Goal: Information Seeking & Learning: Learn about a topic

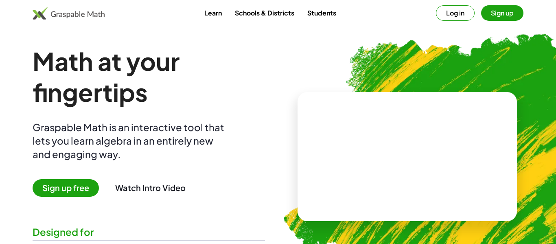
click at [460, 11] on button "Log in" at bounding box center [455, 12] width 39 height 15
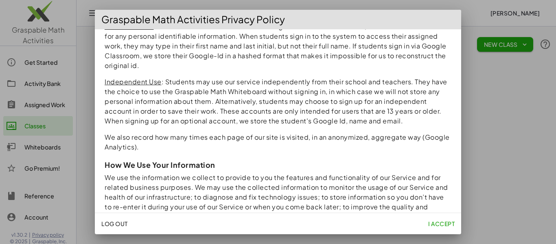
scroll to position [388, 0]
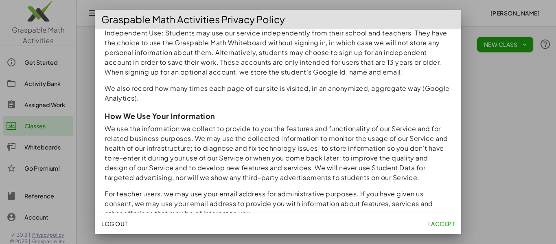
click at [444, 226] on span "I accept" at bounding box center [441, 223] width 26 height 7
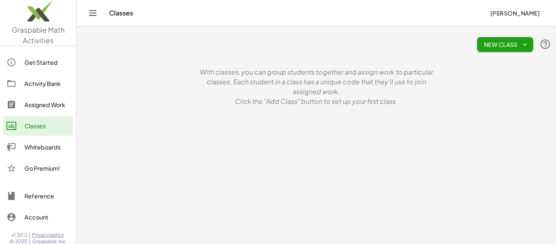
click at [519, 44] on span "New Class" at bounding box center [505, 44] width 43 height 7
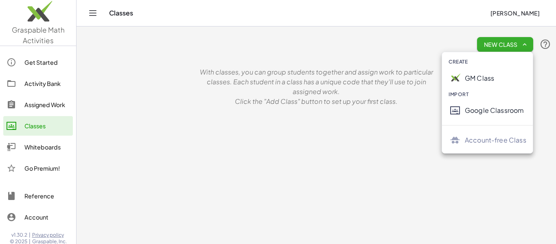
click at [283, 46] on div "New Class" at bounding box center [316, 44] width 470 height 26
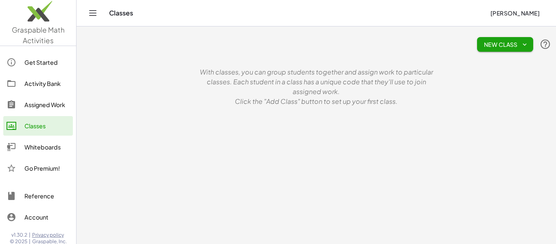
click at [51, 83] on div "Activity Bank" at bounding box center [46, 84] width 45 height 10
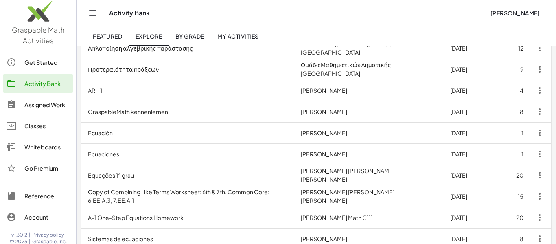
scroll to position [141, 0]
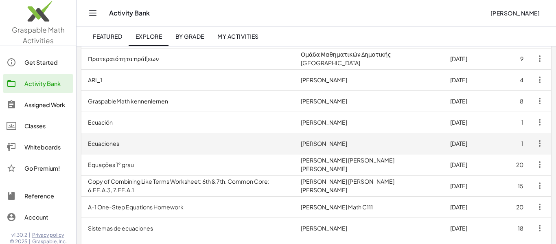
click at [351, 145] on td "Kat Esquivel" at bounding box center [368, 143] width 149 height 21
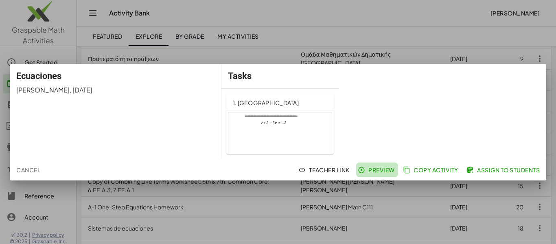
click at [383, 172] on span "Preview" at bounding box center [376, 169] width 35 height 7
click at [28, 91] on span "Kat Esquivel" at bounding box center [42, 89] width 53 height 9
click at [35, 166] on span "Cancel" at bounding box center [28, 169] width 24 height 7
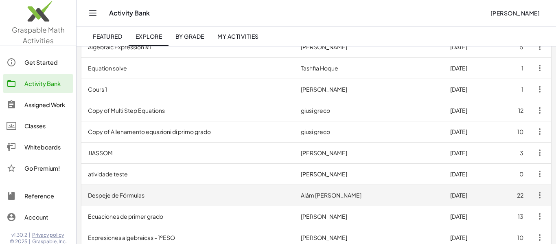
scroll to position [352, 0]
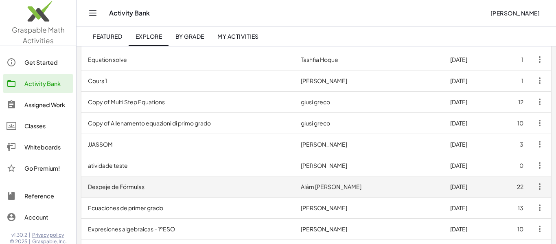
click at [376, 187] on td "Alám Addí Sánchez Magallón" at bounding box center [368, 186] width 149 height 21
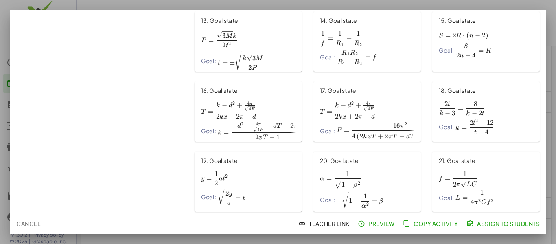
scroll to position [382, 0]
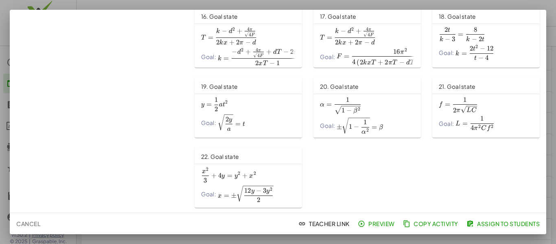
click at [28, 222] on span "Cancel" at bounding box center [28, 223] width 24 height 7
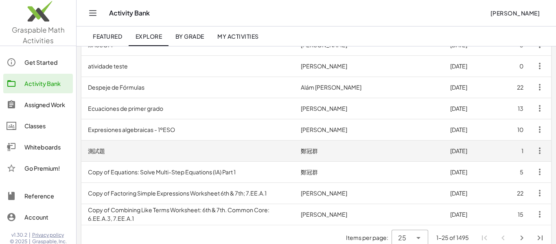
scroll to position [457, 0]
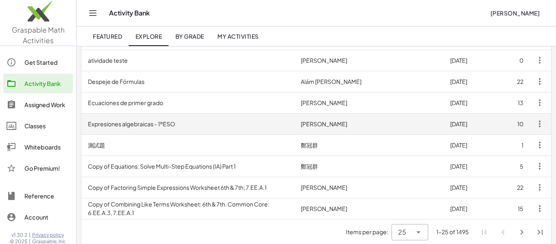
click at [379, 123] on td "Miguel Pérez Luque" at bounding box center [368, 123] width 149 height 21
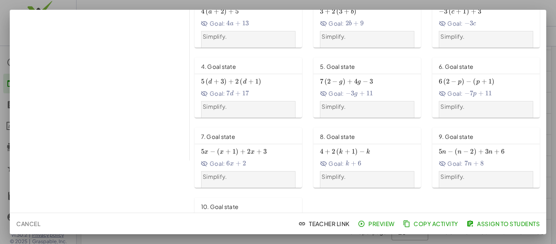
scroll to position [102, 0]
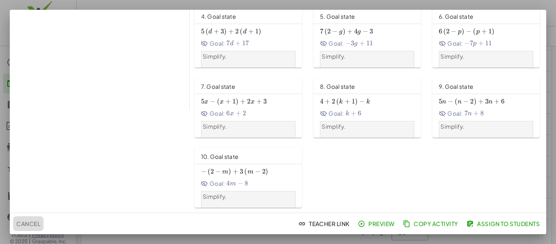
click at [33, 222] on span "Cancel" at bounding box center [28, 223] width 24 height 7
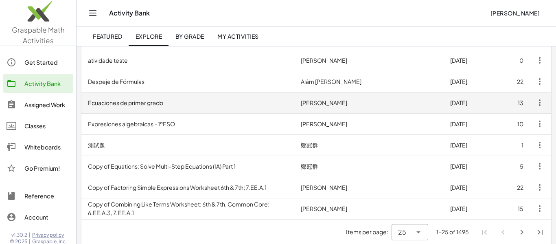
click at [368, 106] on td "Miguel Pérez Luque" at bounding box center [368, 102] width 149 height 21
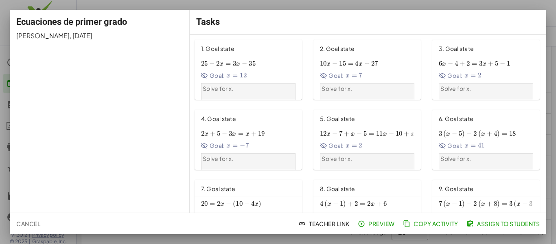
click at [237, 74] on span "=" at bounding box center [234, 75] width 5 height 8
click at [352, 66] on span "=" at bounding box center [350, 63] width 5 height 8
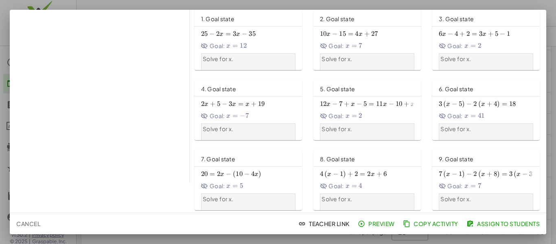
scroll to position [33, 0]
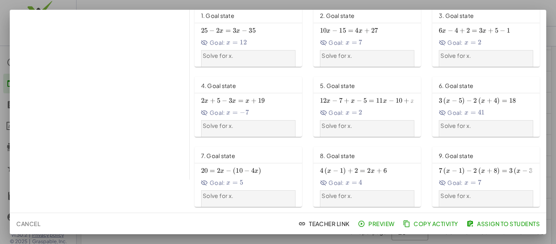
click at [24, 222] on span "Cancel" at bounding box center [28, 223] width 24 height 7
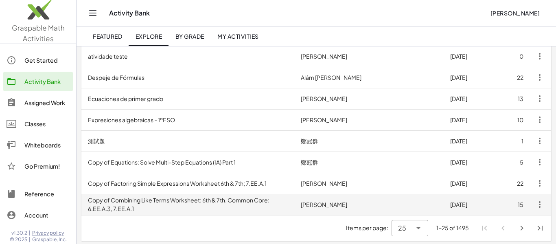
scroll to position [463, 0]
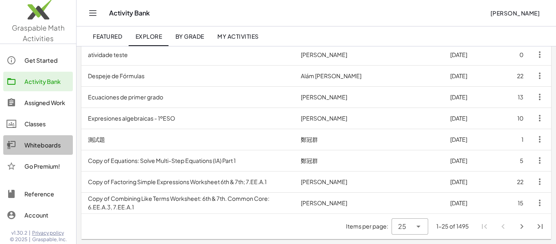
click at [36, 145] on div "Whiteboards" at bounding box center [46, 145] width 45 height 10
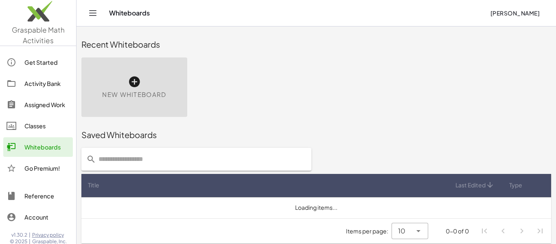
click at [44, 166] on div "Go Premium!" at bounding box center [46, 168] width 45 height 10
click at [37, 165] on div "Go Premium!" at bounding box center [46, 168] width 45 height 10
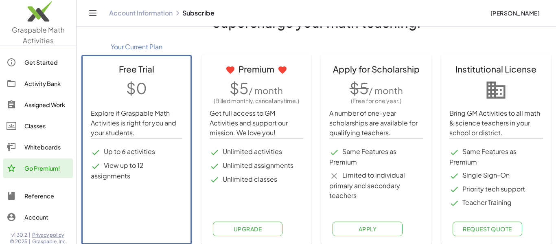
scroll to position [32, 0]
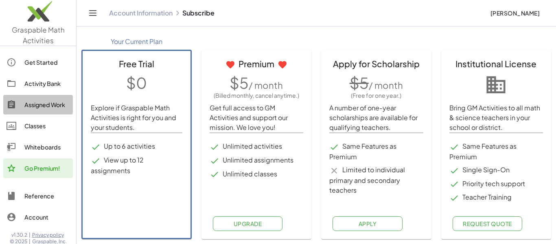
click at [41, 106] on div "Assigned Work" at bounding box center [46, 105] width 45 height 10
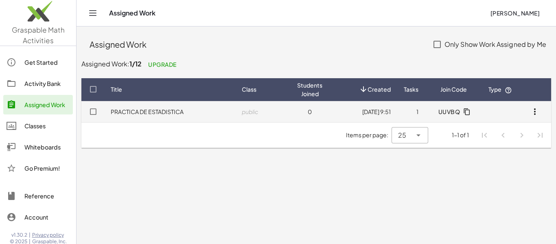
click at [160, 110] on link "PRACTICA DE ESTADISTICA" at bounding box center [147, 111] width 73 height 7
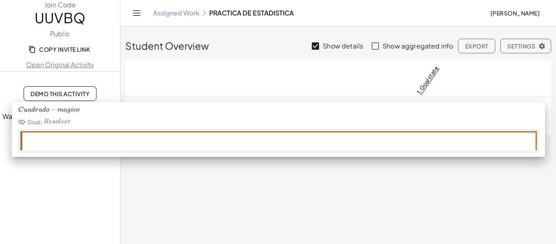
click at [429, 82] on link "1. Goal state" at bounding box center [427, 79] width 25 height 31
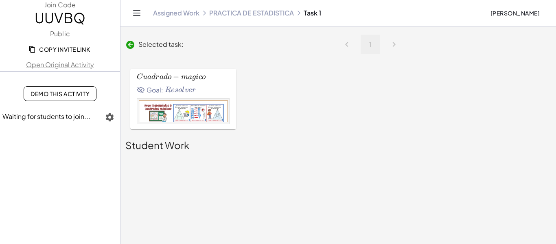
click at [158, 88] on span "Goal:" at bounding box center [150, 90] width 26 height 10
click at [170, 78] on span "o" at bounding box center [170, 76] width 4 height 7
click at [182, 116] on img at bounding box center [183, 129] width 89 height 59
click at [153, 120] on img at bounding box center [183, 129] width 89 height 59
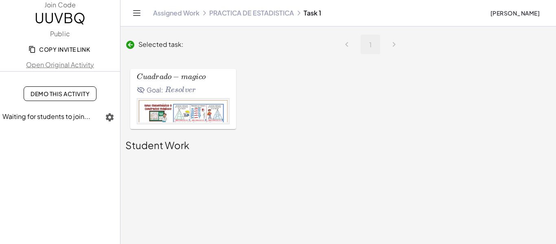
click at [149, 114] on img at bounding box center [183, 129] width 89 height 59
click at [149, 113] on img at bounding box center [183, 129] width 89 height 59
click at [181, 107] on img at bounding box center [183, 129] width 89 height 59
click at [207, 116] on img at bounding box center [183, 129] width 89 height 59
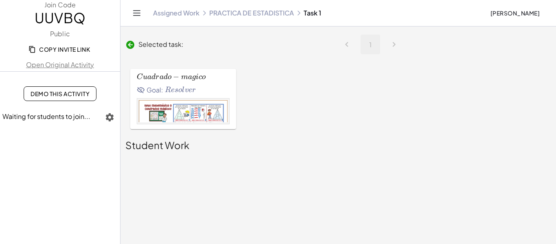
click at [207, 116] on img at bounding box center [183, 129] width 89 height 59
click at [217, 116] on img at bounding box center [183, 129] width 89 height 59
drag, startPoint x: 217, startPoint y: 116, endPoint x: 217, endPoint y: 111, distance: 4.9
click at [217, 112] on img at bounding box center [183, 129] width 89 height 59
drag, startPoint x: 147, startPoint y: 144, endPoint x: 157, endPoint y: 101, distance: 44.1
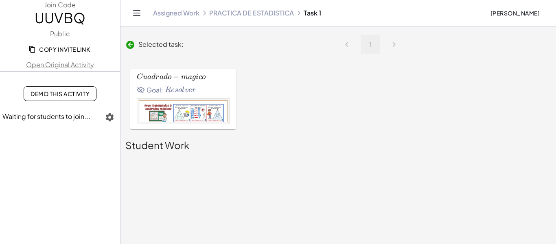
click at [147, 141] on div "Student Work" at bounding box center [338, 145] width 426 height 13
click at [156, 101] on img at bounding box center [183, 129] width 89 height 59
click at [164, 79] on span "d" at bounding box center [166, 76] width 4 height 7
click at [81, 95] on span "Demo This Activity" at bounding box center [60, 93] width 59 height 7
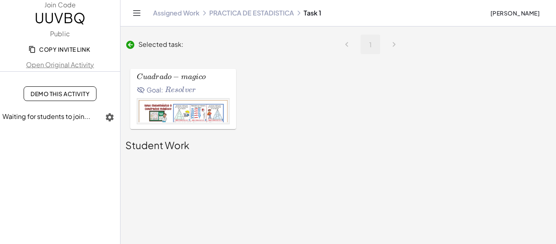
click at [171, 10] on link "Assigned Work" at bounding box center [176, 13] width 46 height 8
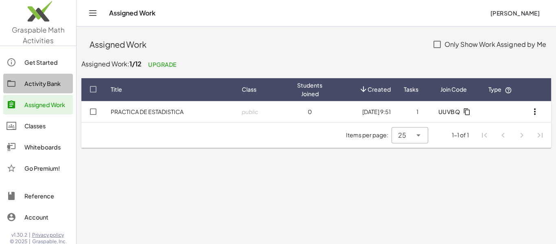
click at [43, 83] on div "Activity Bank" at bounding box center [46, 84] width 45 height 10
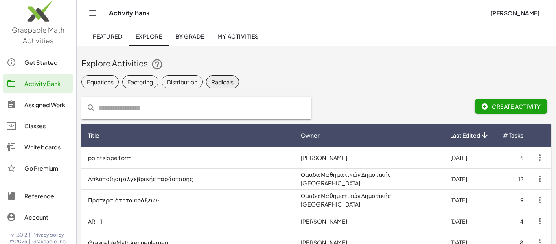
click at [222, 82] on div "Radicals" at bounding box center [222, 82] width 22 height 9
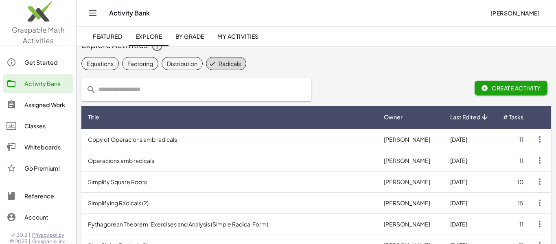
scroll to position [28, 0]
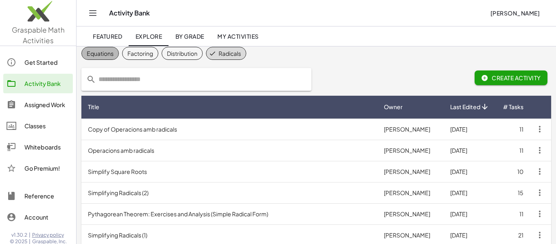
click at [100, 55] on div "Equations" at bounding box center [100, 53] width 27 height 9
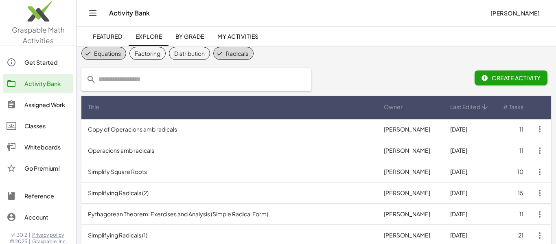
click at [184, 33] on span "By Grade" at bounding box center [189, 36] width 29 height 7
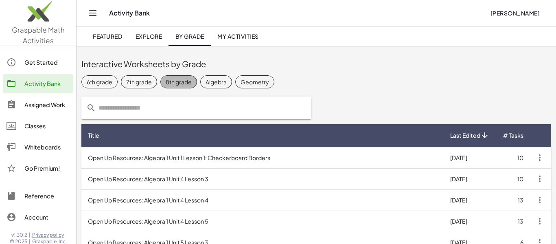
click at [184, 86] on span "8th grade" at bounding box center [178, 81] width 37 height 13
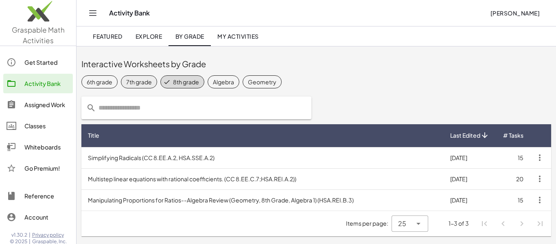
click at [144, 84] on div "7th grade" at bounding box center [139, 82] width 26 height 9
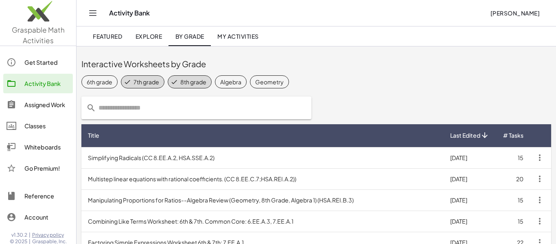
click at [188, 82] on div "8th grade" at bounding box center [193, 82] width 26 height 9
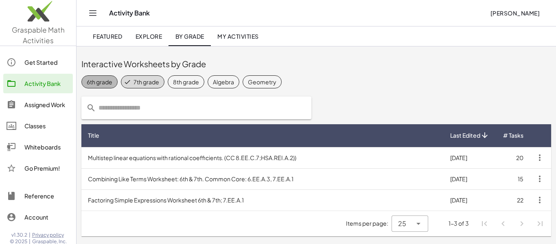
click at [88, 80] on div "6th grade" at bounding box center [100, 82] width 26 height 9
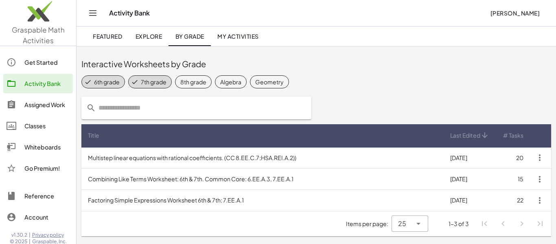
click at [144, 81] on div "7th grade" at bounding box center [154, 82] width 26 height 9
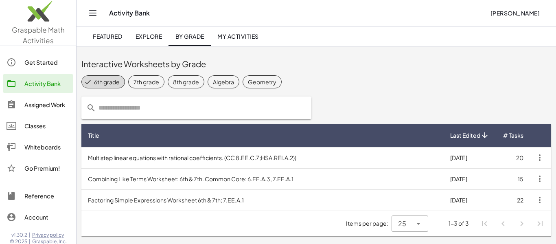
click at [97, 81] on div "6th grade" at bounding box center [107, 82] width 26 height 9
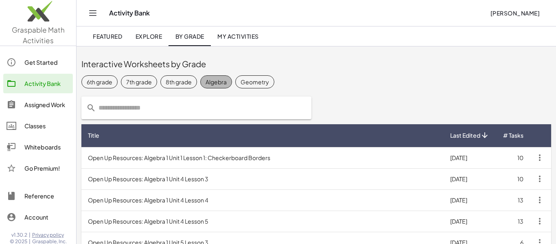
click at [213, 81] on div "Algebra" at bounding box center [216, 82] width 21 height 9
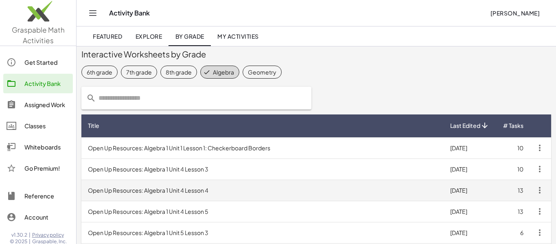
scroll to position [13, 0]
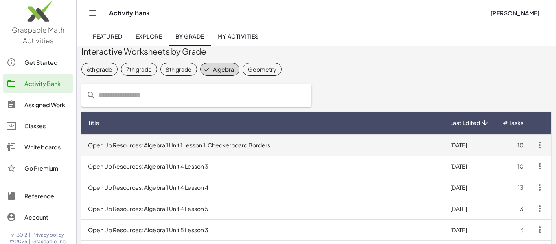
click at [199, 144] on td "Open Up Resources: Algebra 1 Unit 1 Lesson 1: Checkerboard Borders" at bounding box center [262, 144] width 362 height 21
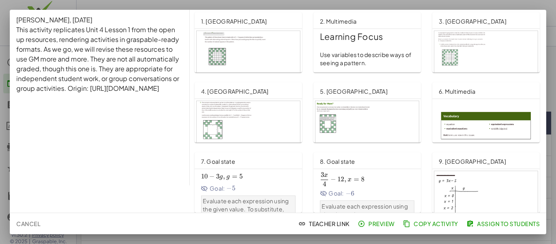
scroll to position [31, 0]
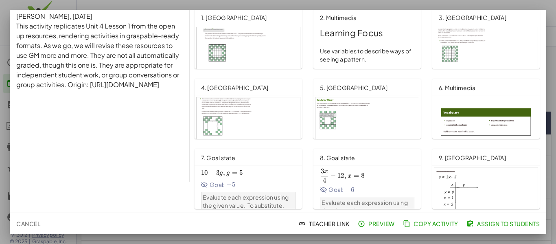
click at [261, 48] on div at bounding box center [248, 56] width 103 height 59
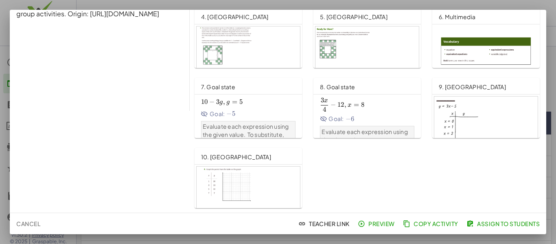
scroll to position [102, 0]
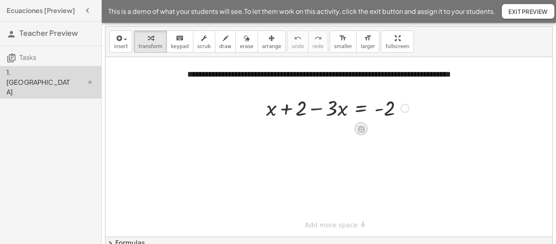
click at [361, 131] on icon at bounding box center [360, 128] width 7 height 7
click at [347, 128] on span "−" at bounding box center [344, 129] width 5 height 12
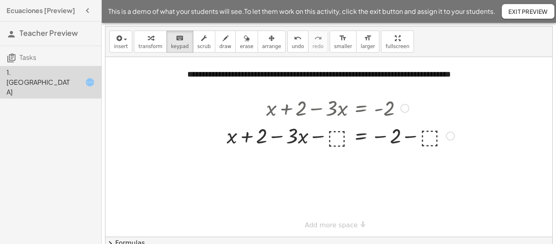
click at [341, 136] on div at bounding box center [341, 135] width 236 height 28
click at [346, 138] on div at bounding box center [341, 135] width 236 height 28
click at [341, 138] on div at bounding box center [341, 135] width 236 height 28
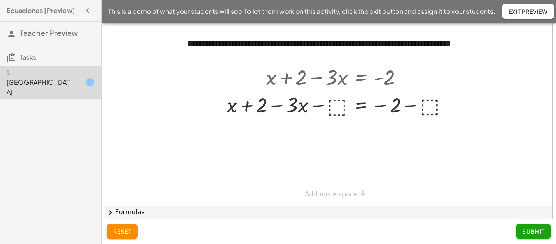
scroll to position [32, 0]
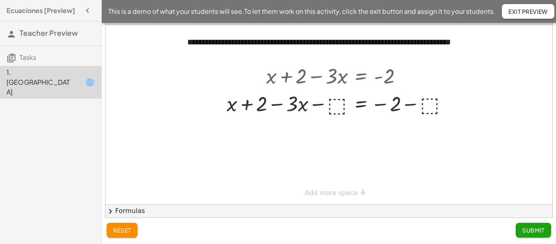
click at [110, 214] on span "chevron_right" at bounding box center [110, 211] width 10 height 10
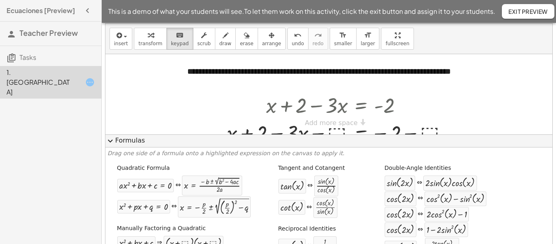
scroll to position [0, 0]
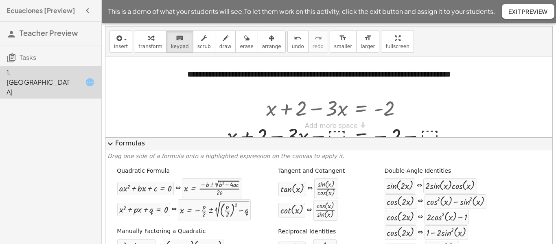
click at [110, 142] on span "expand_more" at bounding box center [110, 144] width 10 height 10
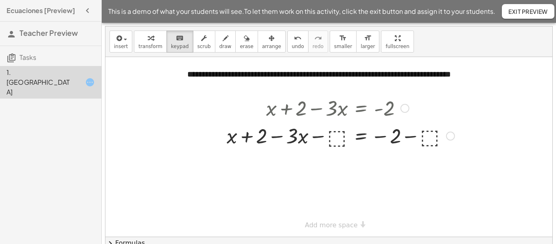
click at [338, 138] on div at bounding box center [341, 135] width 236 height 28
click at [337, 138] on div at bounding box center [341, 135] width 236 height 28
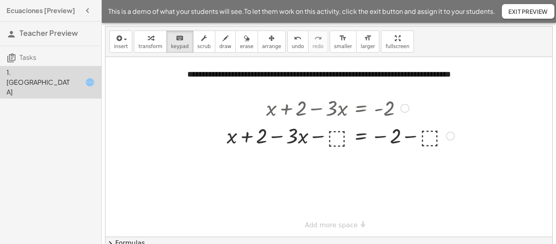
click at [337, 138] on div at bounding box center [341, 135] width 236 height 28
click at [335, 139] on div at bounding box center [341, 135] width 236 height 28
click at [337, 133] on div at bounding box center [341, 135] width 236 height 28
click at [123, 47] on span "insert" at bounding box center [121, 47] width 14 height 6
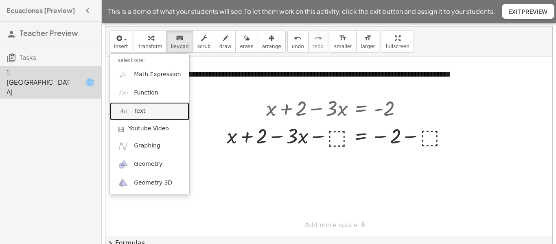
click at [142, 107] on span "Text" at bounding box center [139, 111] width 11 height 8
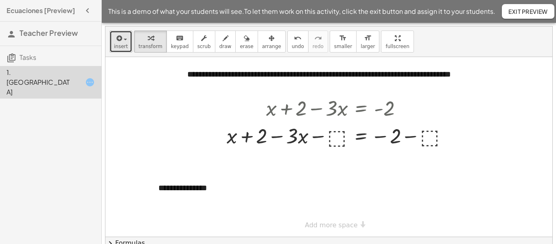
click at [124, 49] on button "insert" at bounding box center [120, 42] width 23 height 22
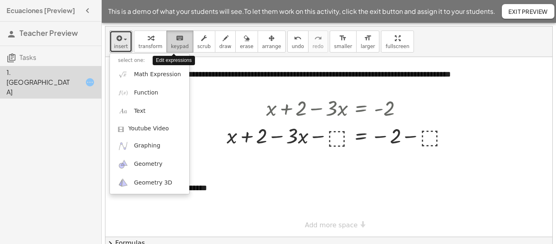
click at [173, 46] on span "keypad" at bounding box center [180, 47] width 18 height 6
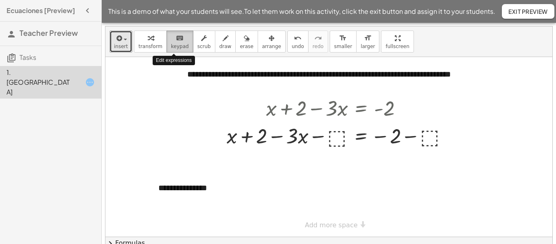
click at [176, 42] on icon "keyboard" at bounding box center [180, 38] width 8 height 10
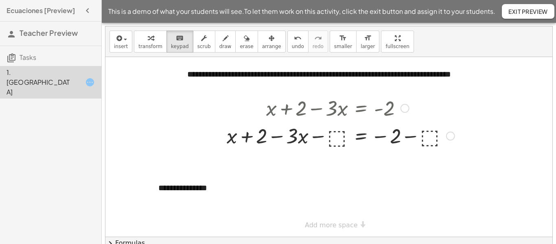
click at [339, 140] on div at bounding box center [341, 135] width 236 height 28
click at [332, 135] on div at bounding box center [341, 135] width 236 height 28
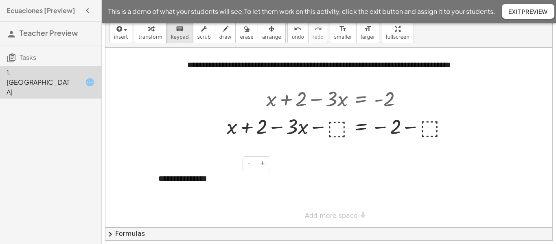
scroll to position [32, 0]
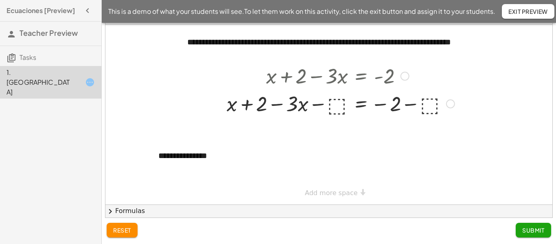
click at [334, 104] on div at bounding box center [341, 103] width 236 height 28
click at [335, 103] on div at bounding box center [341, 103] width 236 height 28
click at [298, 117] on div "+ x + 2 − · 3 · x = - 2 + x + 2 − · 3 · x = − 2 − ⬚ − ⬚" at bounding box center [337, 88] width 246 height 59
click at [340, 104] on div at bounding box center [341, 103] width 236 height 28
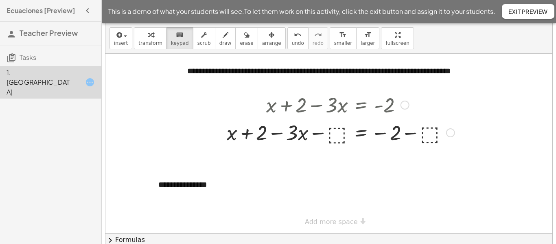
scroll to position [0, 0]
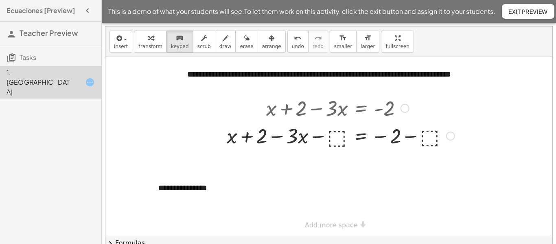
click at [451, 138] on div at bounding box center [450, 135] width 9 height 9
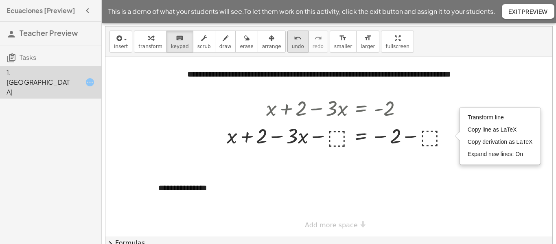
click at [294, 39] on icon "undo" at bounding box center [298, 38] width 8 height 10
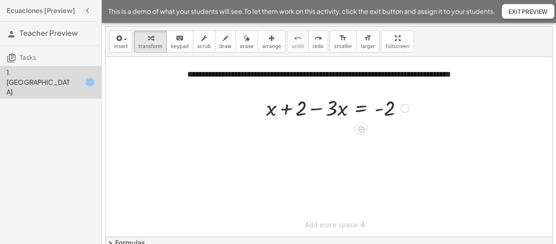
click at [363, 130] on icon at bounding box center [360, 128] width 7 height 7
click at [345, 128] on span "−" at bounding box center [344, 129] width 5 height 12
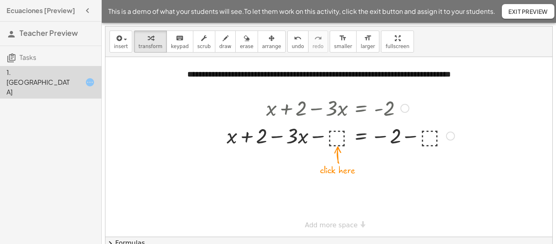
click at [337, 138] on div at bounding box center [341, 135] width 236 height 28
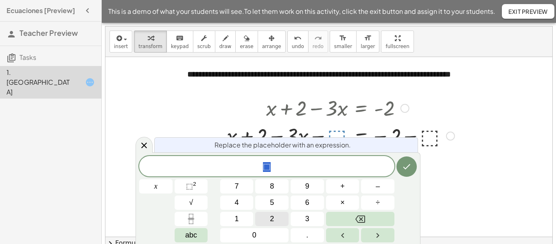
click at [277, 220] on button "2" at bounding box center [271, 219] width 33 height 14
click at [411, 169] on icon "Done" at bounding box center [407, 167] width 10 height 10
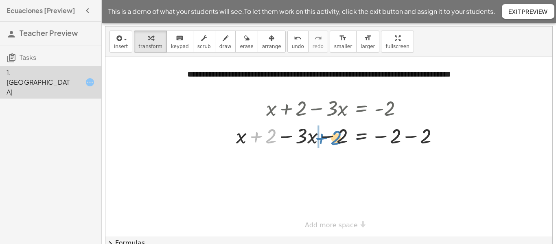
drag, startPoint x: 265, startPoint y: 133, endPoint x: 330, endPoint y: 135, distance: 65.1
click at [330, 135] on div at bounding box center [341, 135] width 218 height 28
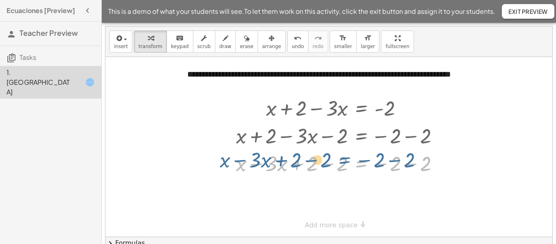
drag, startPoint x: 335, startPoint y: 150, endPoint x: 352, endPoint y: 153, distance: 17.7
click at [352, 153] on div at bounding box center [341, 163] width 218 height 28
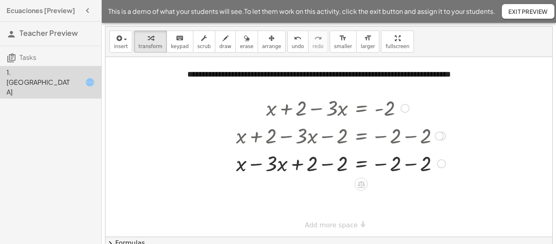
click at [326, 166] on div at bounding box center [341, 163] width 218 height 28
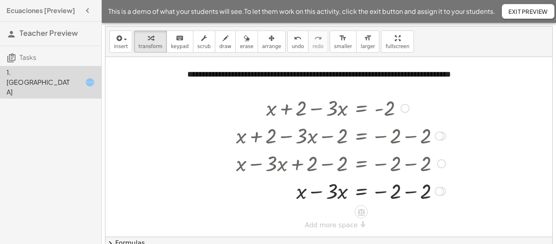
click at [414, 193] on div at bounding box center [341, 191] width 218 height 28
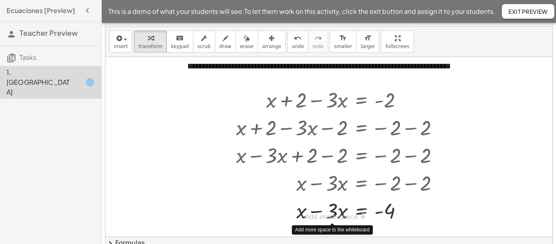
scroll to position [8, 0]
click at [319, 214] on div "**********" at bounding box center [328, 138] width 447 height 179
click at [315, 210] on div at bounding box center [341, 210] width 218 height 28
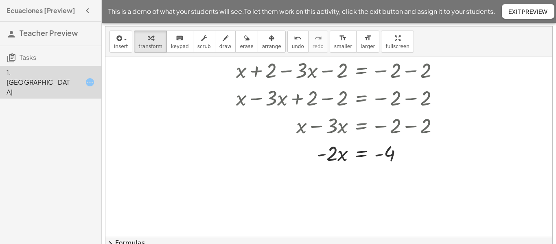
scroll to position [66, 0]
click at [361, 175] on icon at bounding box center [361, 173] width 9 height 9
click at [378, 175] on span "÷" at bounding box center [377, 174] width 4 height 12
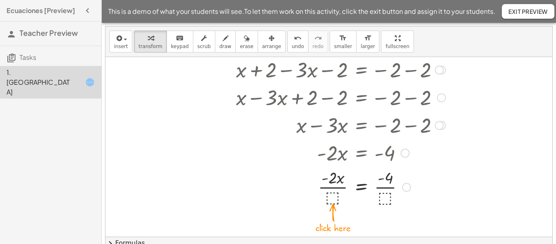
click at [335, 197] on div at bounding box center [341, 186] width 218 height 41
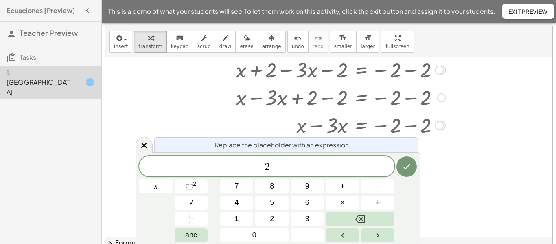
scroll to position [1, 0]
click at [402, 164] on icon "Done" at bounding box center [407, 167] width 10 height 10
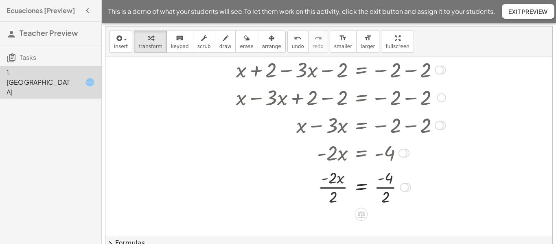
click at [389, 187] on div at bounding box center [341, 186] width 218 height 41
click at [334, 188] on div at bounding box center [341, 186] width 218 height 41
click at [363, 206] on icon at bounding box center [360, 207] width 7 height 7
click at [380, 208] on div "÷" at bounding box center [377, 207] width 13 height 13
click at [335, 196] on div at bounding box center [341, 186] width 218 height 41
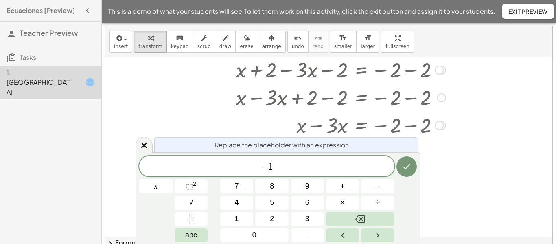
scroll to position [2, 0]
click at [409, 165] on icon "Done" at bounding box center [406, 166] width 7 height 5
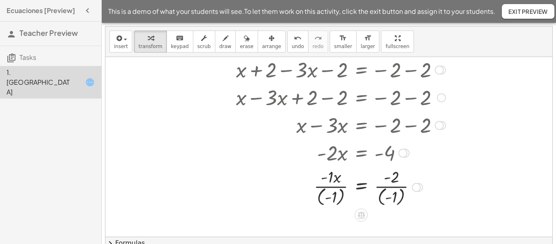
click at [339, 186] on div at bounding box center [341, 186] width 218 height 42
click at [340, 188] on div at bounding box center [341, 186] width 218 height 42
click at [400, 187] on div at bounding box center [341, 186] width 218 height 42
click at [388, 187] on div at bounding box center [341, 186] width 218 height 42
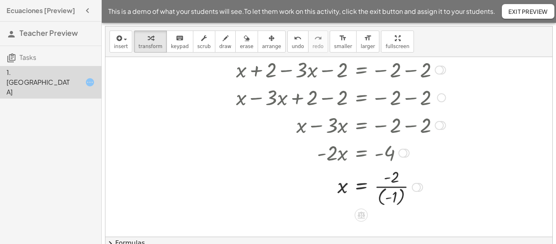
click at [384, 197] on div at bounding box center [341, 186] width 218 height 42
click at [385, 188] on div at bounding box center [341, 186] width 218 height 41
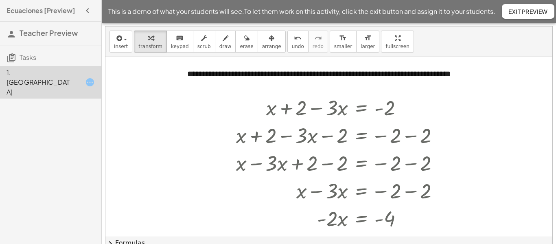
scroll to position [0, 0]
click at [41, 60] on h3 "Tasks" at bounding box center [50, 54] width 101 height 17
click at [11, 60] on icon at bounding box center [12, 58] width 10 height 10
click at [20, 70] on div "1. Canvas" at bounding box center [40, 82] width 66 height 29
click at [529, 14] on span "Exit Preview" at bounding box center [527, 11] width 39 height 7
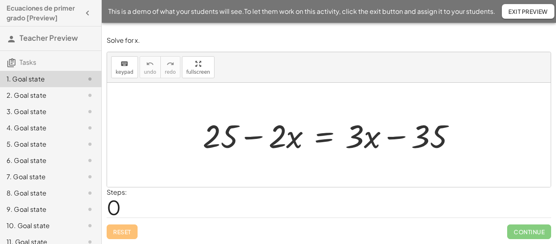
click at [31, 92] on div "2. Goal state" at bounding box center [40, 95] width 66 height 10
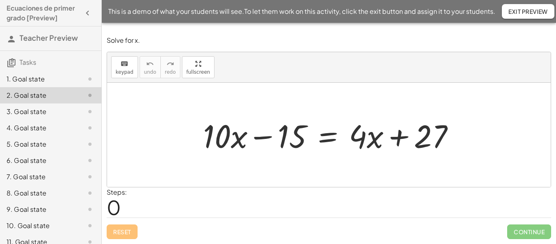
click at [56, 66] on h3 "Tasks" at bounding box center [50, 59] width 101 height 17
click at [38, 83] on div "1. Goal state" at bounding box center [40, 79] width 66 height 10
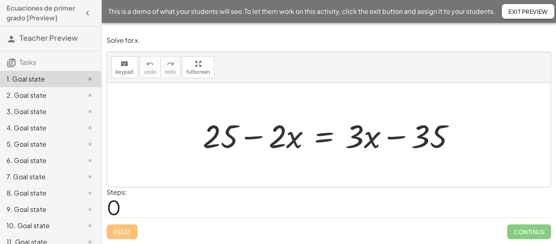
drag, startPoint x: 106, startPoint y: 210, endPoint x: 122, endPoint y: 207, distance: 16.1
click at [114, 208] on span "0" at bounding box center [114, 207] width 14 height 25
click at [122, 207] on div "Steps: 0" at bounding box center [117, 202] width 20 height 30
click at [396, 206] on div "Steps: 0" at bounding box center [329, 202] width 444 height 30
drag, startPoint x: 358, startPoint y: 140, endPoint x: 395, endPoint y: 142, distance: 37.5
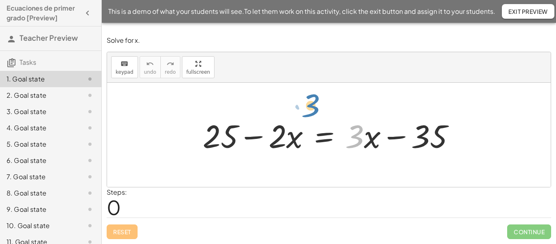
click at [383, 126] on div at bounding box center [332, 135] width 267 height 42
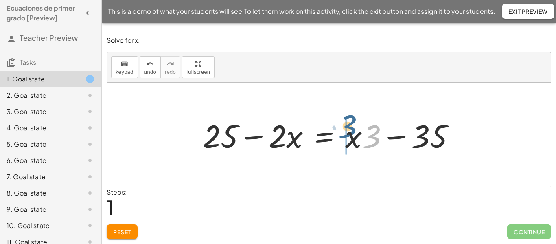
drag, startPoint x: 358, startPoint y: 118, endPoint x: 344, endPoint y: 133, distance: 20.4
click at [344, 133] on div at bounding box center [332, 135] width 267 height 42
drag, startPoint x: 371, startPoint y: 145, endPoint x: 378, endPoint y: 146, distance: 7.0
click at [378, 146] on div at bounding box center [332, 135] width 267 height 42
click at [131, 204] on div "Steps: 2" at bounding box center [329, 202] width 444 height 30
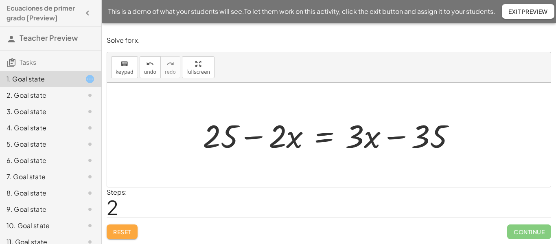
click at [116, 228] on span "Reset" at bounding box center [122, 231] width 18 height 7
click at [132, 210] on div "Steps: 0" at bounding box center [329, 202] width 444 height 30
click at [285, 166] on div at bounding box center [329, 135] width 444 height 104
click at [455, 143] on div at bounding box center [332, 135] width 267 height 42
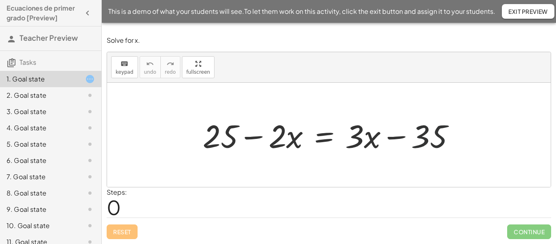
click at [455, 143] on div at bounding box center [332, 135] width 267 height 42
click at [189, 140] on div at bounding box center [329, 135] width 444 height 104
click at [168, 141] on div at bounding box center [329, 135] width 444 height 104
click at [126, 68] on icon "keyboard" at bounding box center [124, 64] width 8 height 10
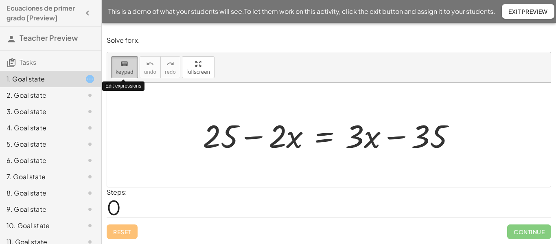
click at [126, 63] on icon "keyboard" at bounding box center [124, 64] width 8 height 10
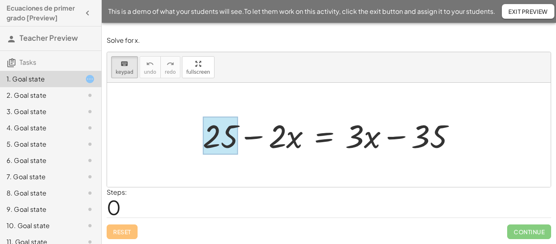
click at [220, 131] on div at bounding box center [220, 136] width 35 height 38
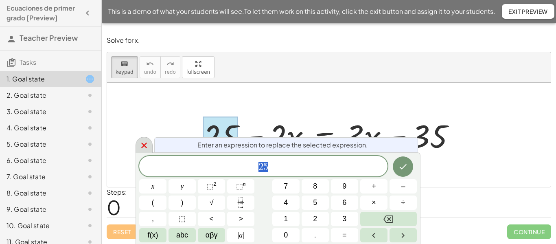
click at [147, 146] on icon at bounding box center [144, 145] width 10 height 10
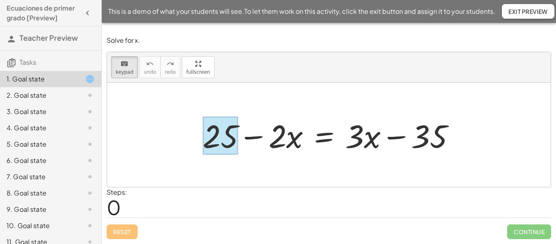
click at [209, 138] on div at bounding box center [220, 136] width 35 height 38
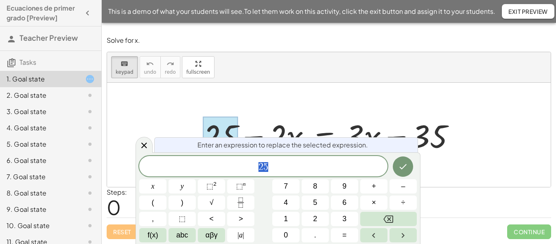
scroll to position [1, 0]
drag, startPoint x: 223, startPoint y: 126, endPoint x: 360, endPoint y: 115, distance: 138.0
click at [355, 109] on div "+ 25 − · 2 · x = + · 3 · x − 35" at bounding box center [329, 135] width 444 height 104
click at [140, 144] on icon at bounding box center [144, 145] width 10 height 10
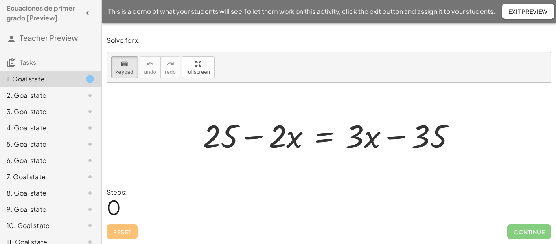
drag, startPoint x: 223, startPoint y: 119, endPoint x: 468, endPoint y: 131, distance: 245.3
click at [211, 133] on div at bounding box center [220, 136] width 35 height 38
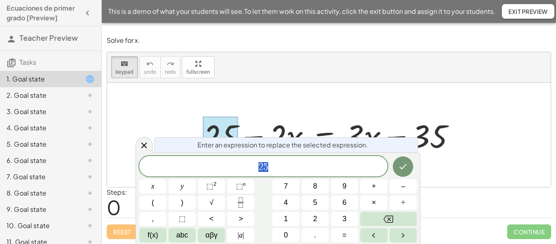
scroll to position [1, 0]
click at [137, 145] on div at bounding box center [144, 145] width 17 height 16
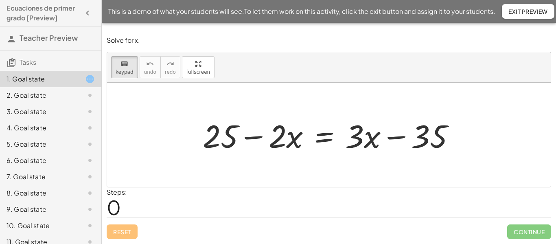
click at [296, 107] on div at bounding box center [329, 135] width 444 height 104
click at [520, 14] on span "Exit Preview" at bounding box center [527, 11] width 39 height 7
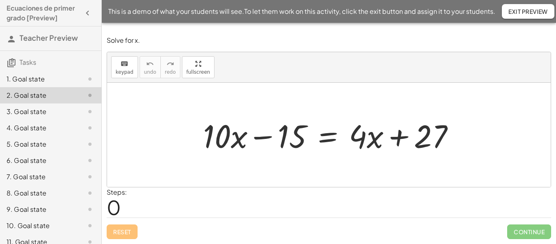
click at [254, 146] on div at bounding box center [332, 135] width 266 height 42
click at [255, 136] on div at bounding box center [332, 135] width 266 height 42
click at [266, 138] on div at bounding box center [332, 135] width 266 height 42
click at [330, 141] on div at bounding box center [332, 135] width 266 height 42
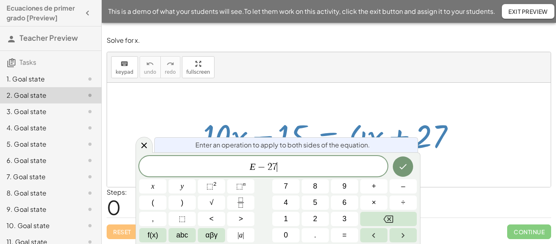
scroll to position [2, 0]
click at [264, 169] on span "−" at bounding box center [262, 167] width 12 height 10
click at [398, 168] on icon "Done" at bounding box center [403, 167] width 10 height 10
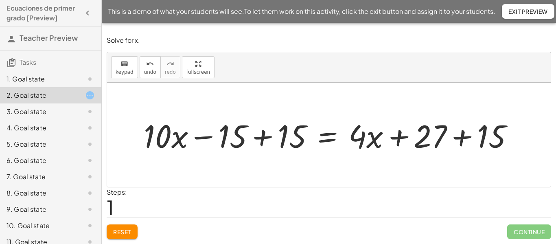
click at [241, 139] on div at bounding box center [332, 135] width 384 height 42
click at [268, 138] on div at bounding box center [332, 135] width 384 height 42
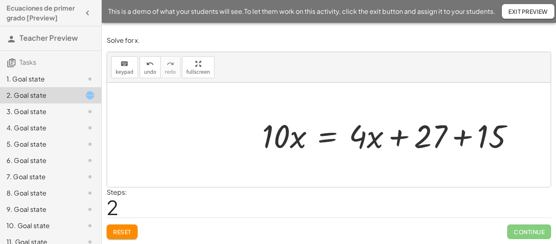
click at [463, 139] on div at bounding box center [391, 135] width 266 height 42
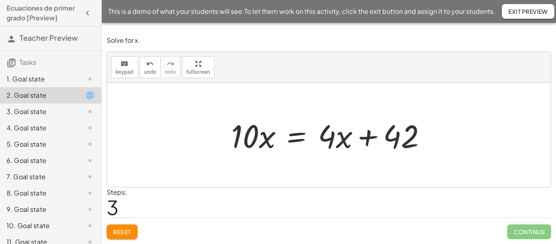
click at [298, 140] on div at bounding box center [332, 135] width 210 height 42
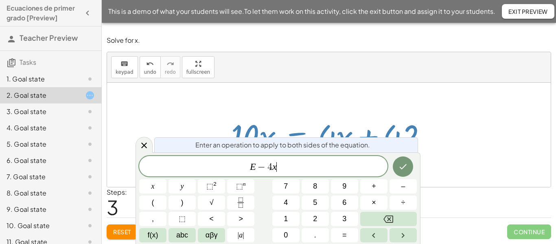
scroll to position [4, 0]
click at [400, 169] on icon "Done" at bounding box center [403, 167] width 10 height 10
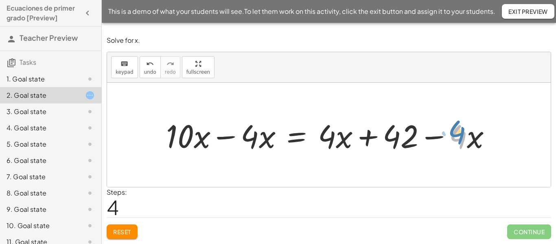
drag, startPoint x: 463, startPoint y: 137, endPoint x: 469, endPoint y: 138, distance: 6.5
click at [469, 138] on div at bounding box center [332, 135] width 340 height 42
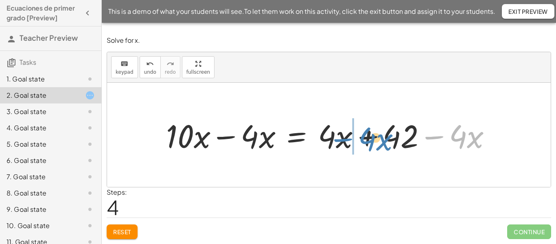
drag, startPoint x: 439, startPoint y: 139, endPoint x: 348, endPoint y: 141, distance: 90.8
click at [348, 141] on div at bounding box center [332, 135] width 340 height 42
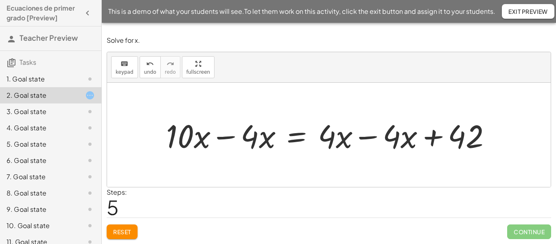
click at [364, 139] on div at bounding box center [332, 135] width 340 height 42
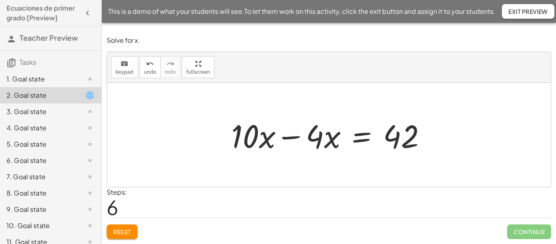
click at [291, 139] on div at bounding box center [332, 135] width 210 height 42
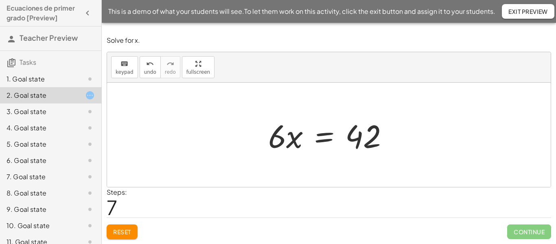
click at [325, 136] on div at bounding box center [331, 135] width 135 height 42
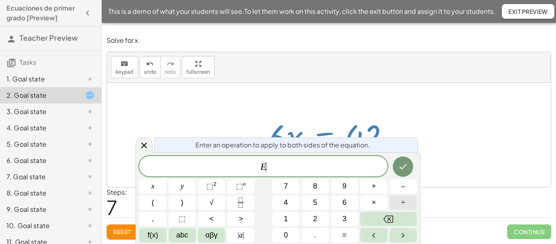
click at [398, 203] on button "÷" at bounding box center [403, 202] width 27 height 14
click at [403, 167] on icon "Done" at bounding box center [403, 166] width 7 height 5
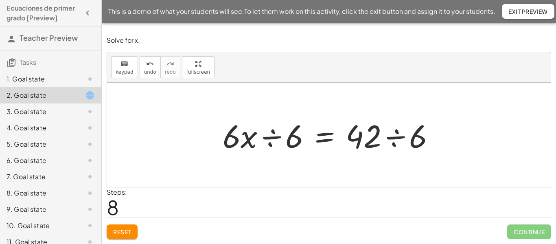
click at [270, 137] on div at bounding box center [332, 135] width 227 height 42
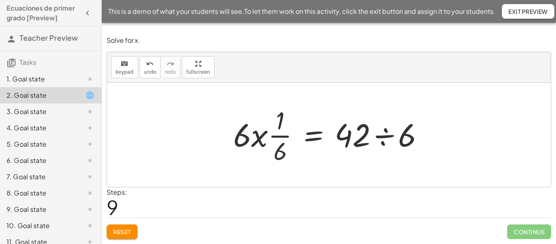
click at [389, 134] on div at bounding box center [331, 134] width 205 height 63
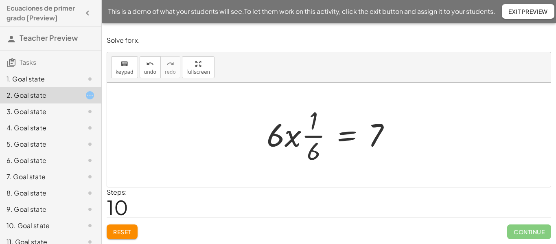
click at [310, 137] on div at bounding box center [332, 134] width 139 height 63
click at [281, 140] on div at bounding box center [332, 134] width 139 height 63
click at [317, 136] on div at bounding box center [332, 134] width 139 height 63
drag, startPoint x: 313, startPoint y: 152, endPoint x: 278, endPoint y: 151, distance: 35.4
click at [275, 157] on div at bounding box center [332, 134] width 139 height 63
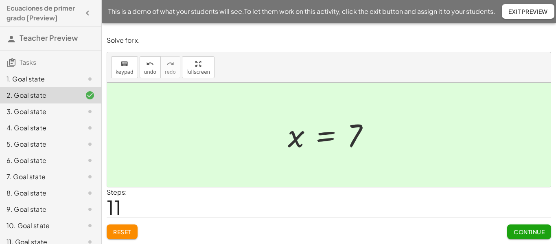
click at [526, 230] on span "Continue" at bounding box center [529, 231] width 31 height 7
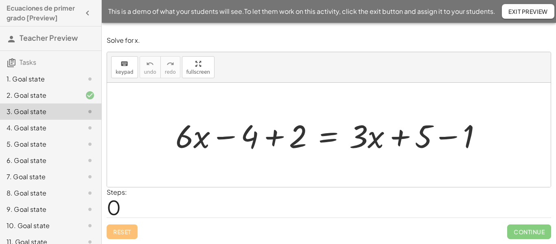
click at [92, 97] on icon at bounding box center [90, 95] width 10 height 10
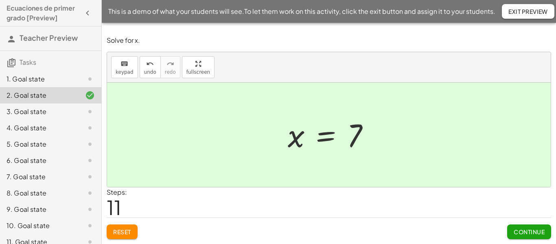
click at [124, 229] on span "Reset" at bounding box center [122, 231] width 18 height 7
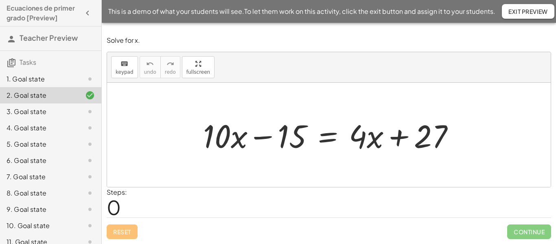
click at [540, 6] on button "Exit Preview" at bounding box center [528, 11] width 53 height 15
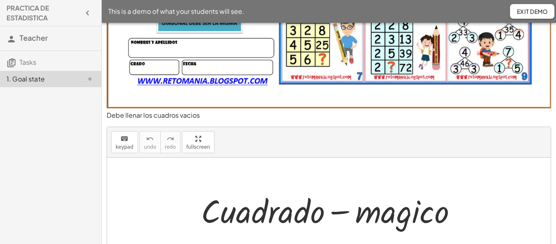
scroll to position [324, 0]
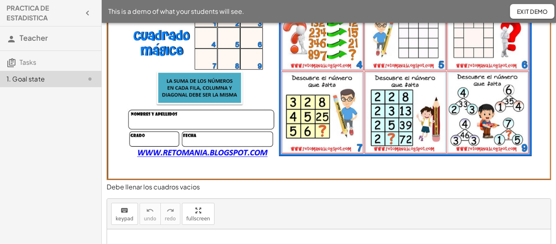
click at [311, 108] on img at bounding box center [329, 32] width 444 height 296
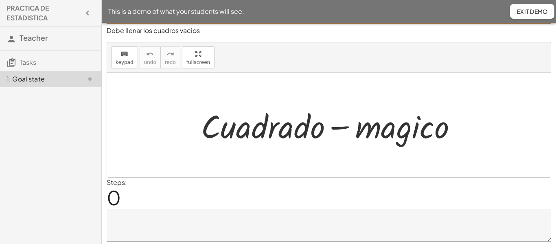
scroll to position [302, 0]
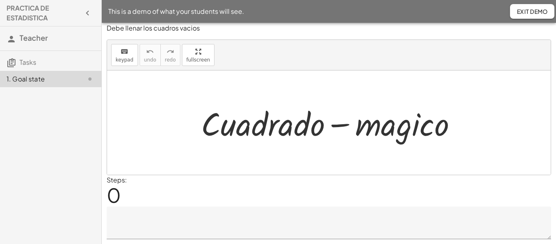
click at [324, 127] on div at bounding box center [332, 123] width 270 height 42
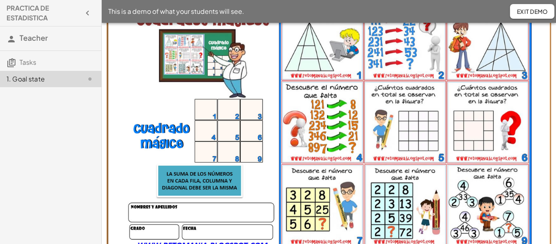
scroll to position [0, 0]
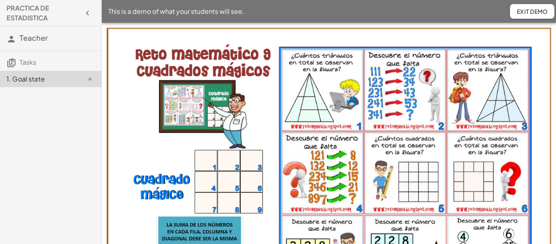
click at [350, 92] on img at bounding box center [329, 176] width 444 height 296
click at [334, 118] on img at bounding box center [329, 176] width 444 height 296
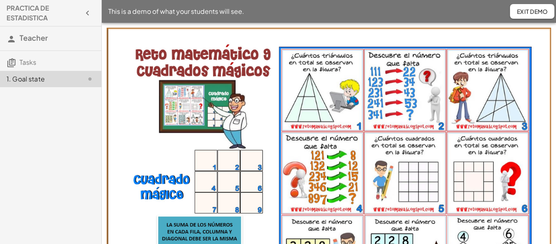
click at [327, 59] on img at bounding box center [329, 176] width 444 height 296
click at [330, 76] on img at bounding box center [329, 176] width 444 height 296
click at [326, 71] on img at bounding box center [329, 176] width 444 height 296
